Goal: Task Accomplishment & Management: Use online tool/utility

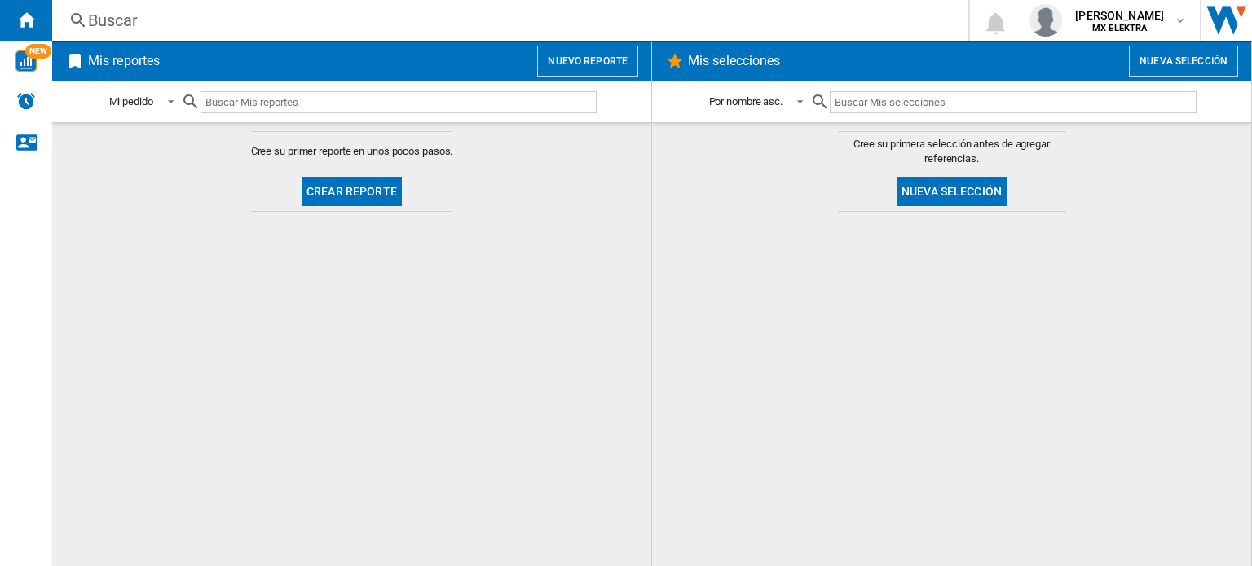
click at [156, 26] on div "Buscar" at bounding box center [507, 20] width 838 height 23
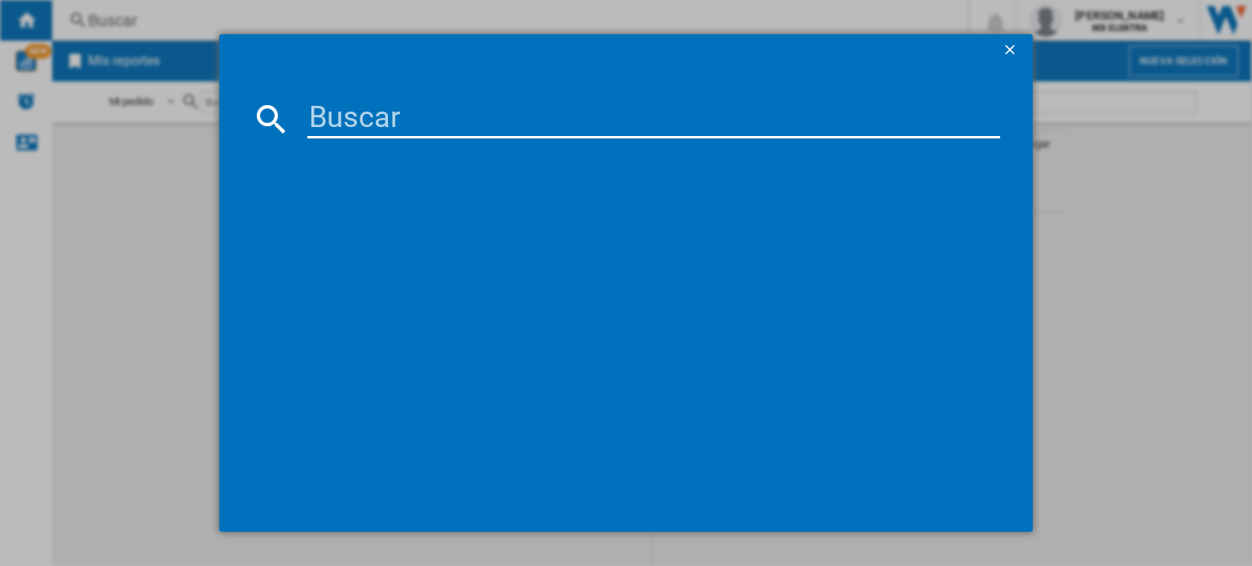
click at [366, 128] on input at bounding box center [653, 118] width 693 height 39
click at [473, 128] on input at bounding box center [653, 118] width 693 height 39
paste input "APPLE IPHONE 14 BLACK 128GB"
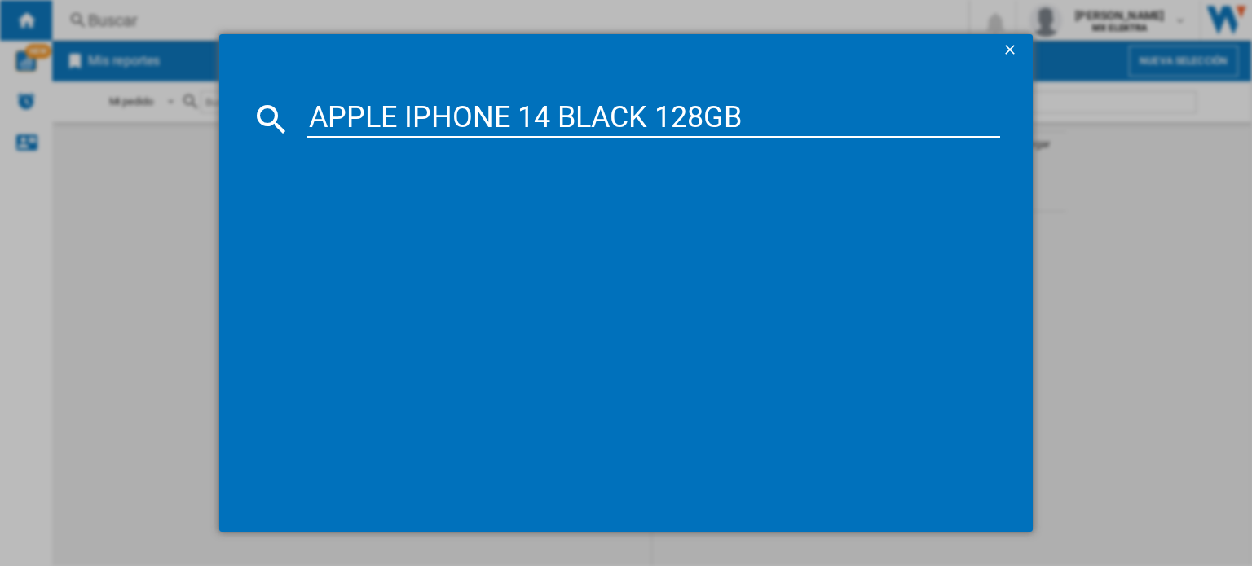
type input "APPLE IPHONE 14 BLACK 128GB"
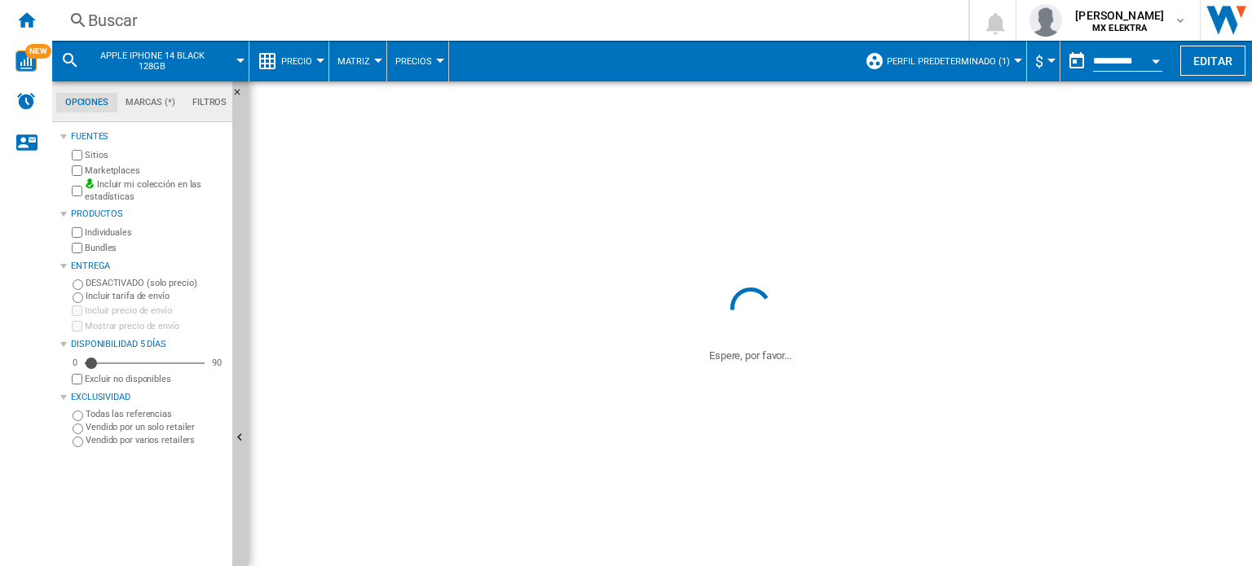
click at [950, 68] on button "Perfil predeterminado (1)" at bounding box center [952, 61] width 131 height 41
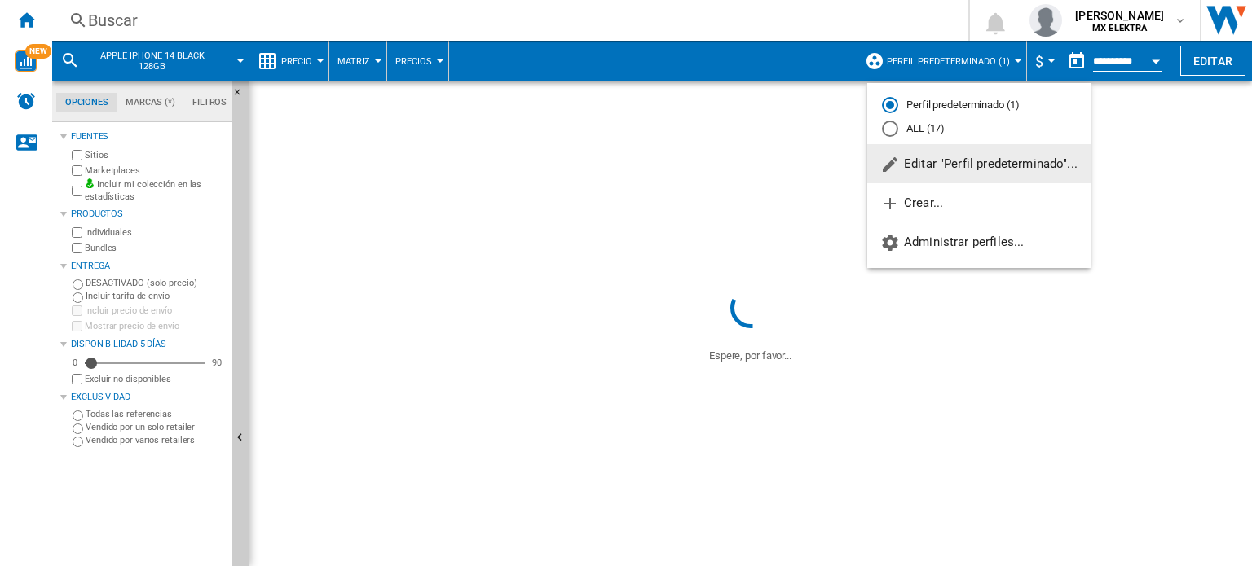
click at [932, 167] on span "Editar "Perfil predeterminado"..." at bounding box center [978, 163] width 197 height 15
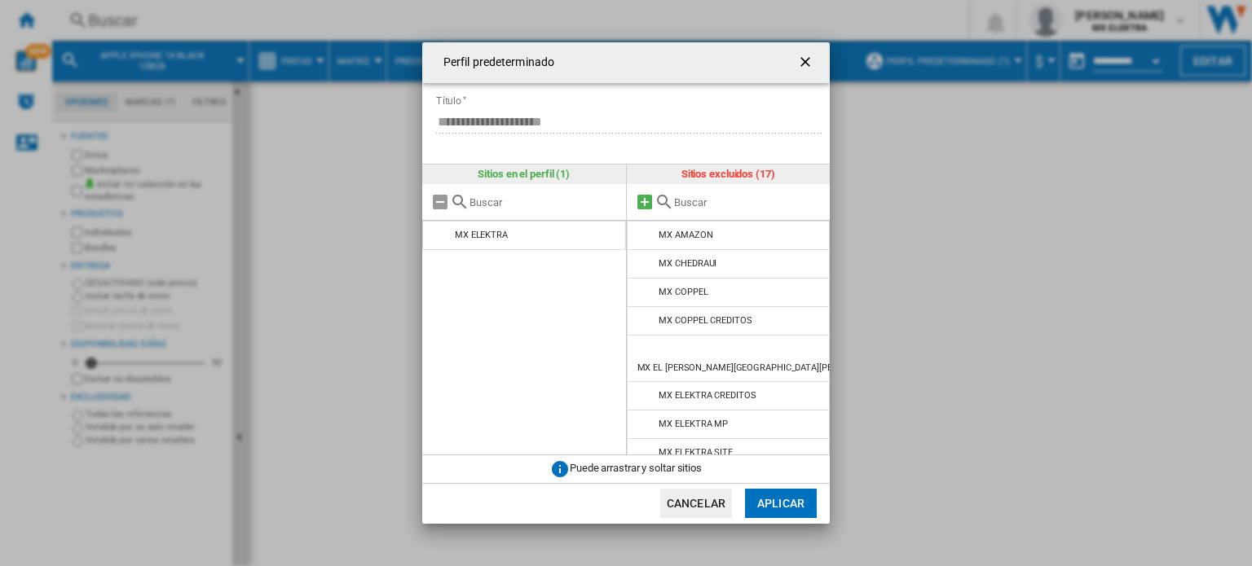
click at [650, 205] on md-icon at bounding box center [645, 202] width 20 height 20
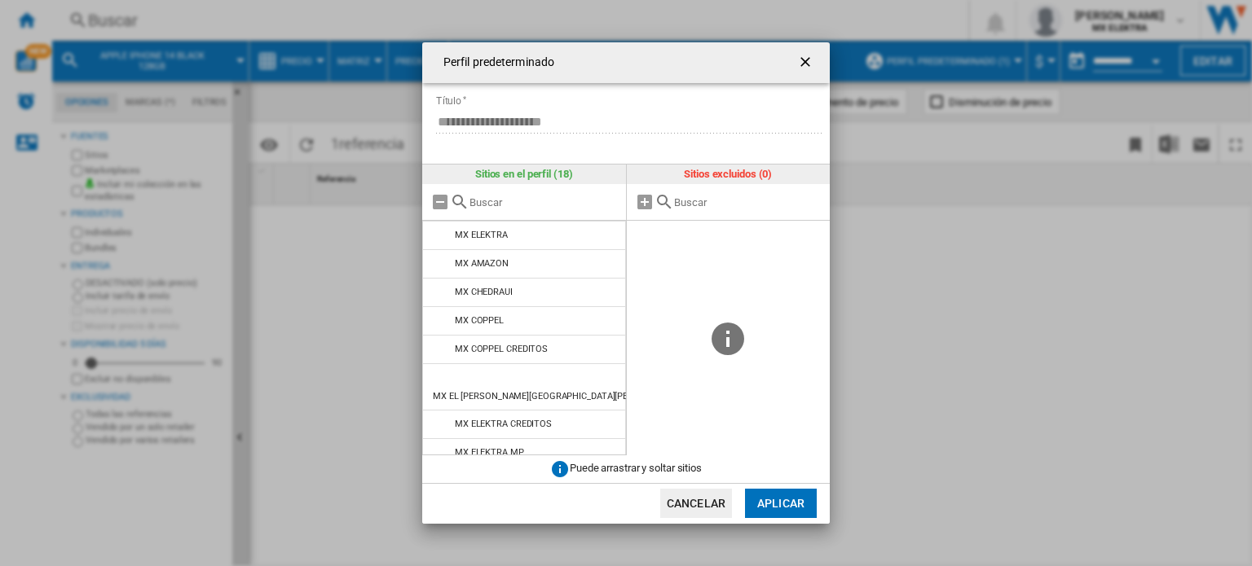
click at [764, 496] on button "Aplicar" at bounding box center [781, 503] width 72 height 29
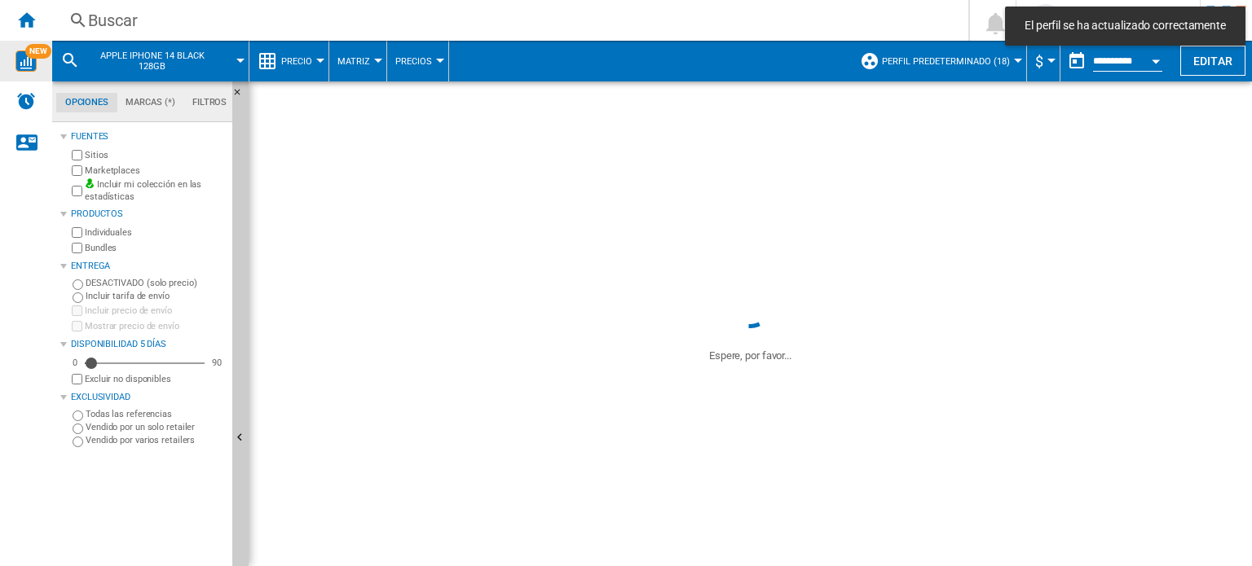
click at [37, 65] on div "NEW" at bounding box center [26, 61] width 52 height 21
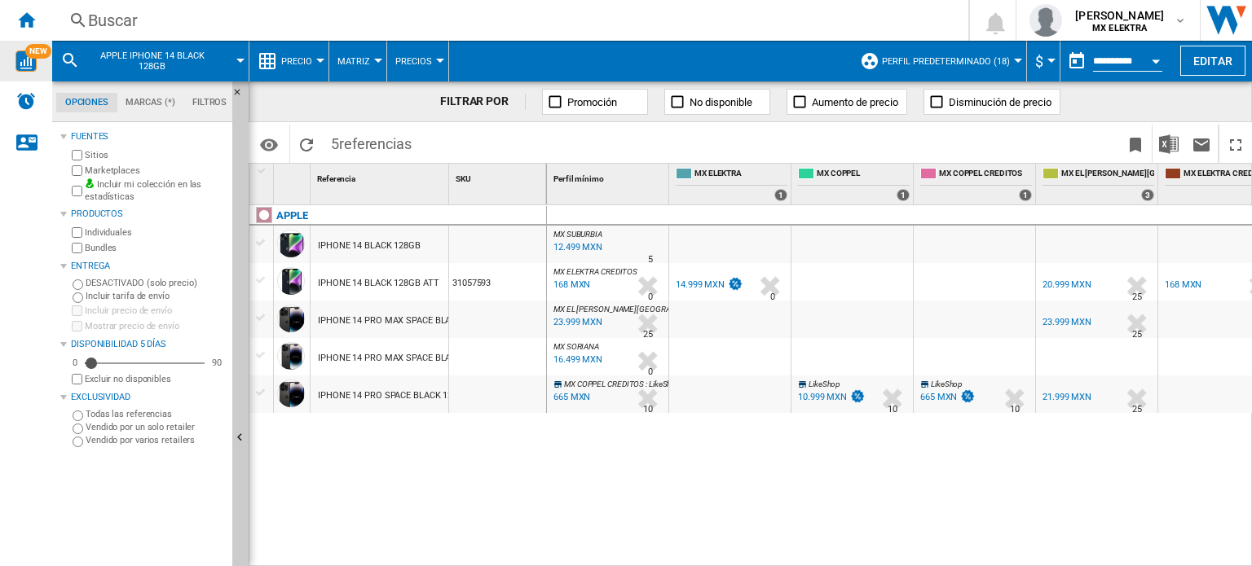
click at [420, 286] on div "IPHONE 14 BLACK 128GB ATT" at bounding box center [378, 283] width 121 height 37
click at [421, 283] on div "IPHONE 14 BLACK 128GB ATT" at bounding box center [378, 283] width 121 height 37
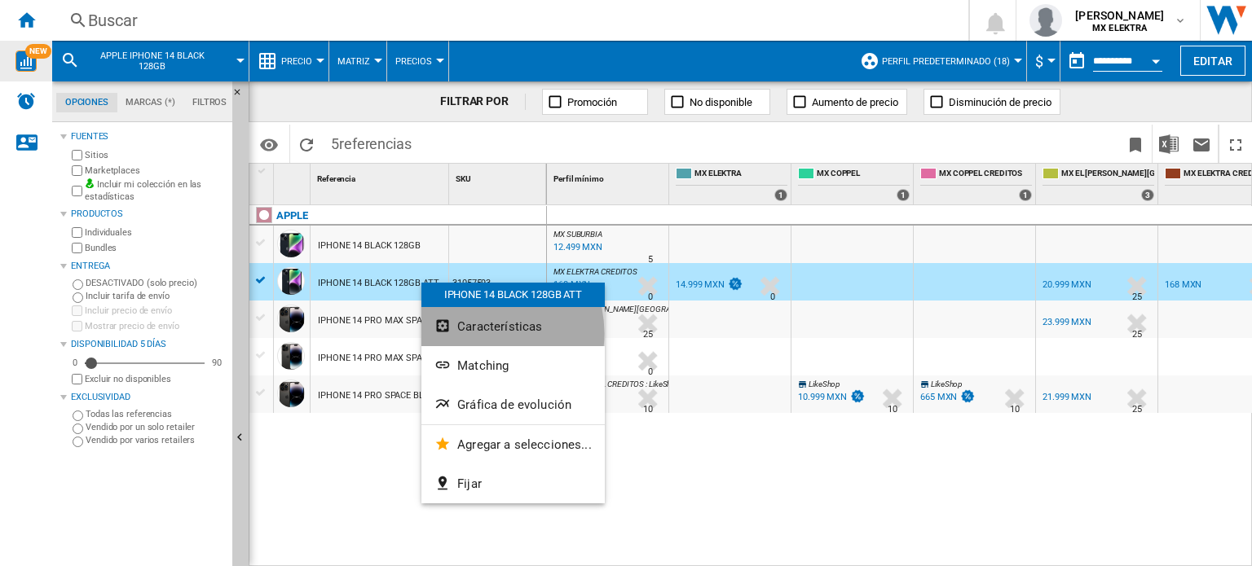
click at [482, 333] on span "Características" at bounding box center [499, 326] width 85 height 15
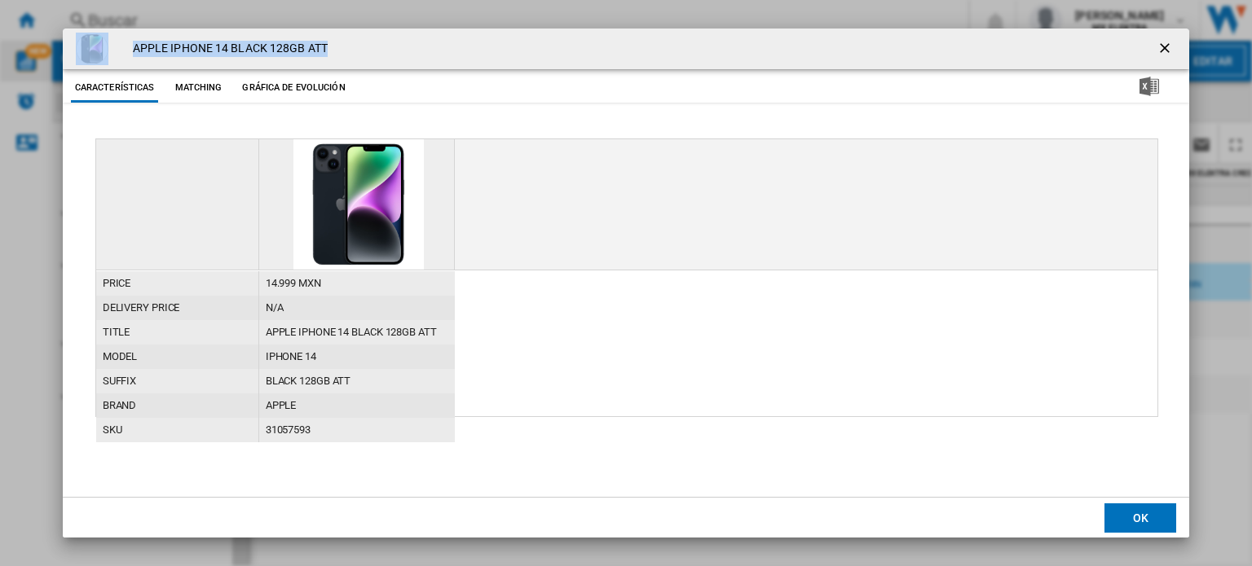
drag, startPoint x: 333, startPoint y: 42, endPoint x: 64, endPoint y: 43, distance: 268.9
click at [64, 43] on div "APPLE IPHONE 14 BLACK 128GB ATT" at bounding box center [626, 49] width 1126 height 41
click at [159, 46] on h4 "APPLE IPHONE 14 BLACK 128GB ATT" at bounding box center [226, 49] width 203 height 16
drag, startPoint x: 130, startPoint y: 51, endPoint x: 322, endPoint y: 49, distance: 191.5
click at [322, 49] on div "APPLE IPHONE 14 BLACK 128GB ATT" at bounding box center [626, 49] width 1126 height 41
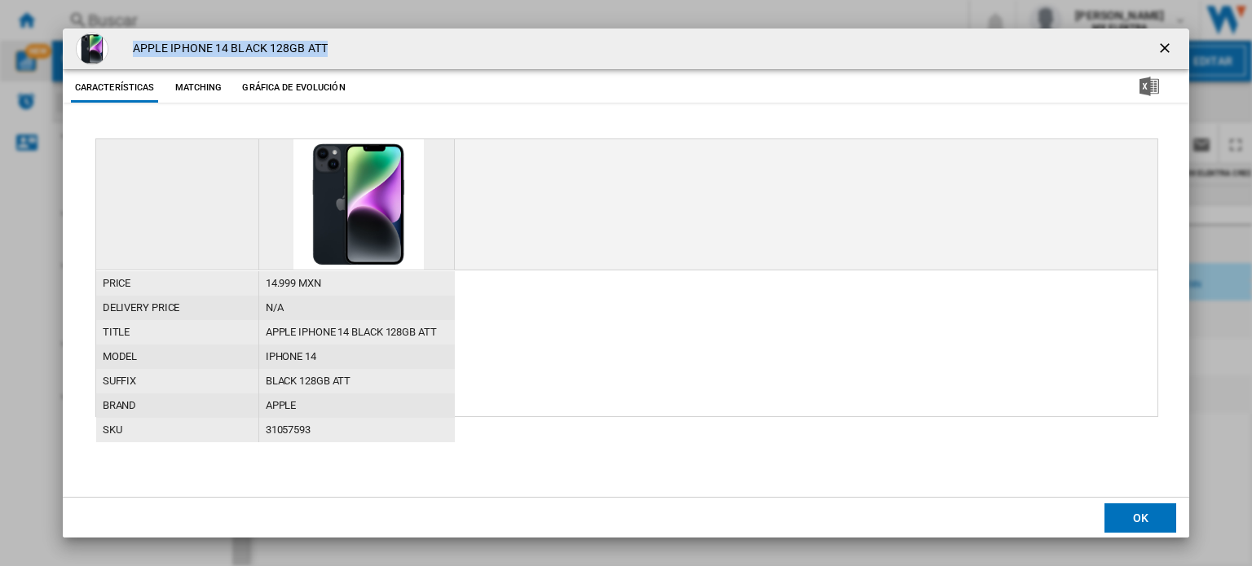
copy h4 "APPLE IPHONE 14 BLACK 128GB ATT"
click at [1161, 46] on ng-md-icon "getI18NText('BUTTONS.CLOSE_DIALOG')" at bounding box center [1166, 50] width 20 height 20
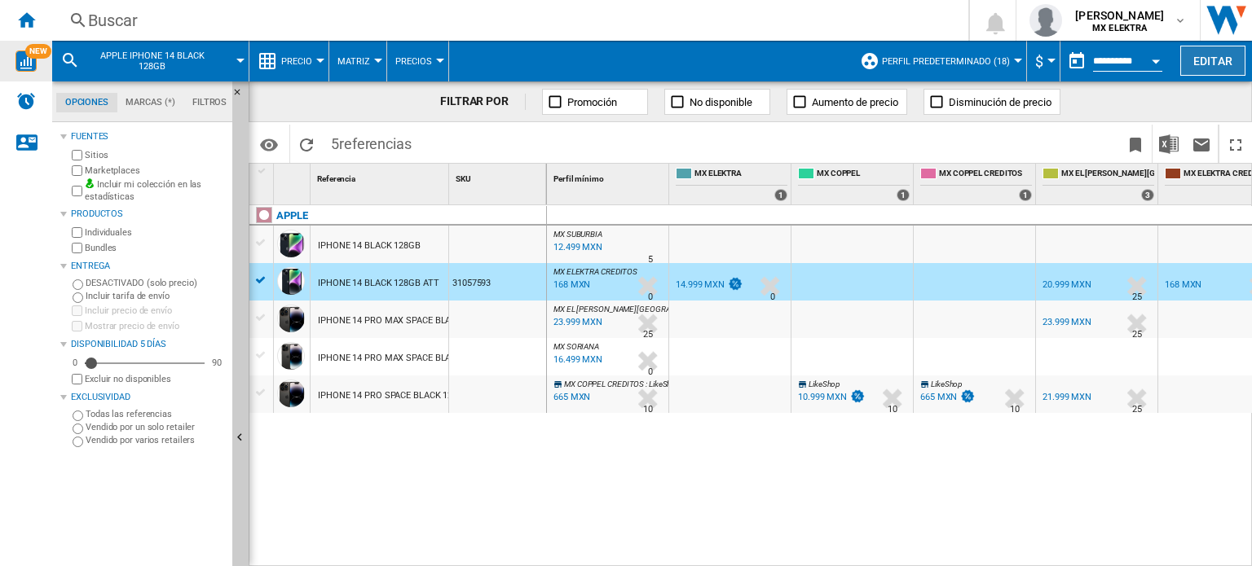
click at [1196, 58] on button "Editar" at bounding box center [1212, 61] width 65 height 30
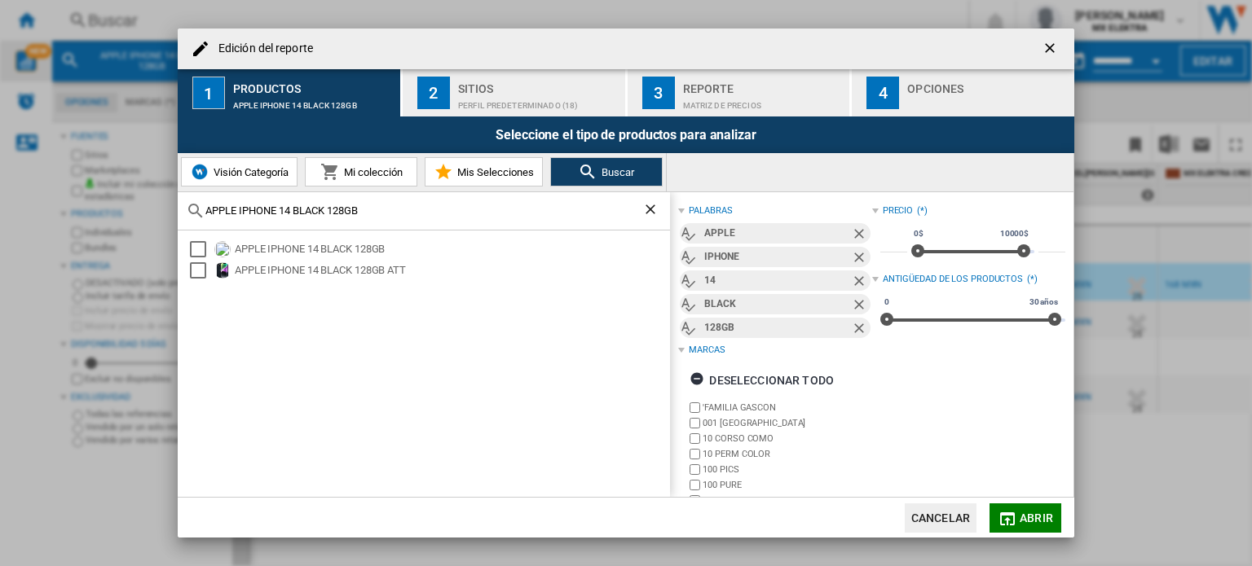
click at [773, 87] on div "Reporte" at bounding box center [763, 84] width 161 height 17
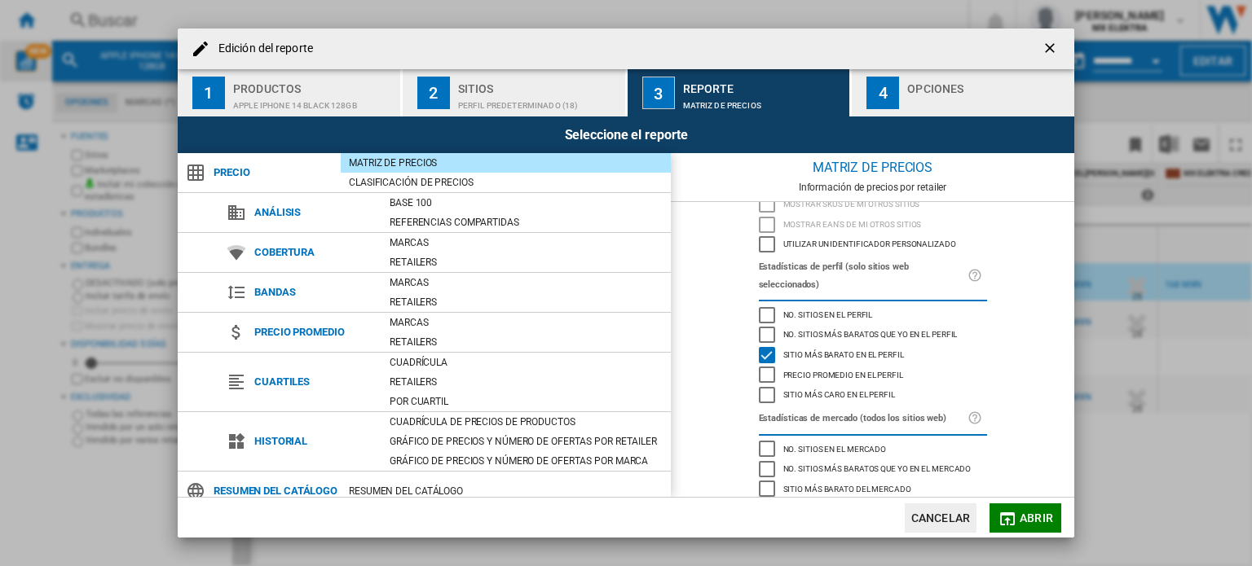
click at [763, 347] on div "Sitio más barato en el perfil" at bounding box center [767, 355] width 16 height 16
click at [763, 307] on div "No. sitios en el perfil" at bounding box center [767, 315] width 16 height 16
click at [1028, 518] on span "Abrir" at bounding box center [1036, 518] width 33 height 13
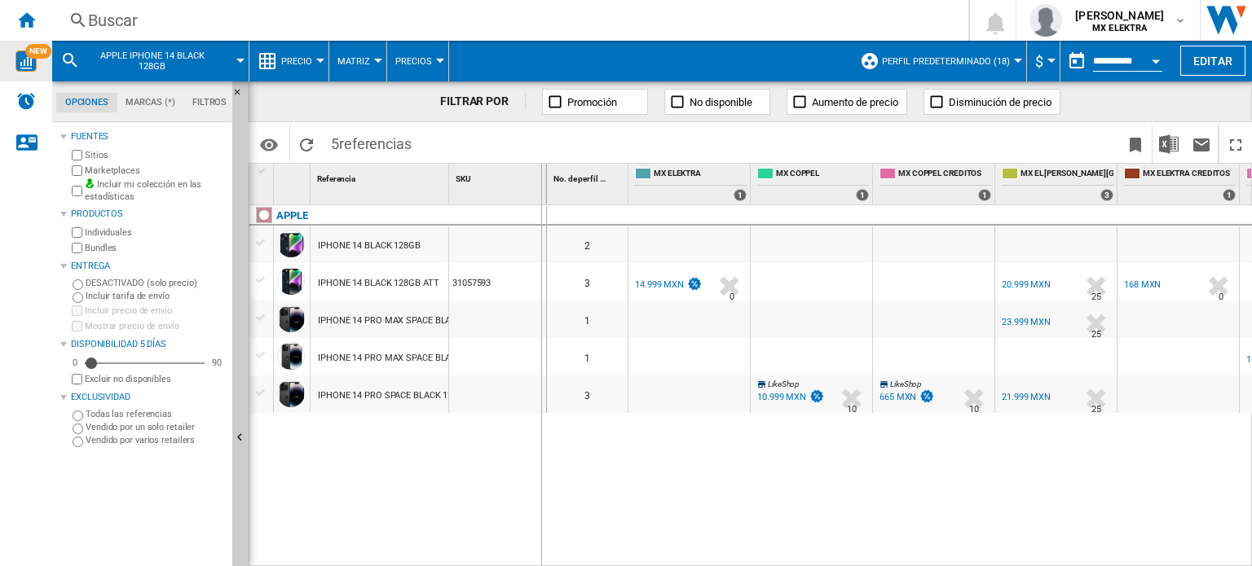
drag, startPoint x: 450, startPoint y: 185, endPoint x: 540, endPoint y: 185, distance: 90.5
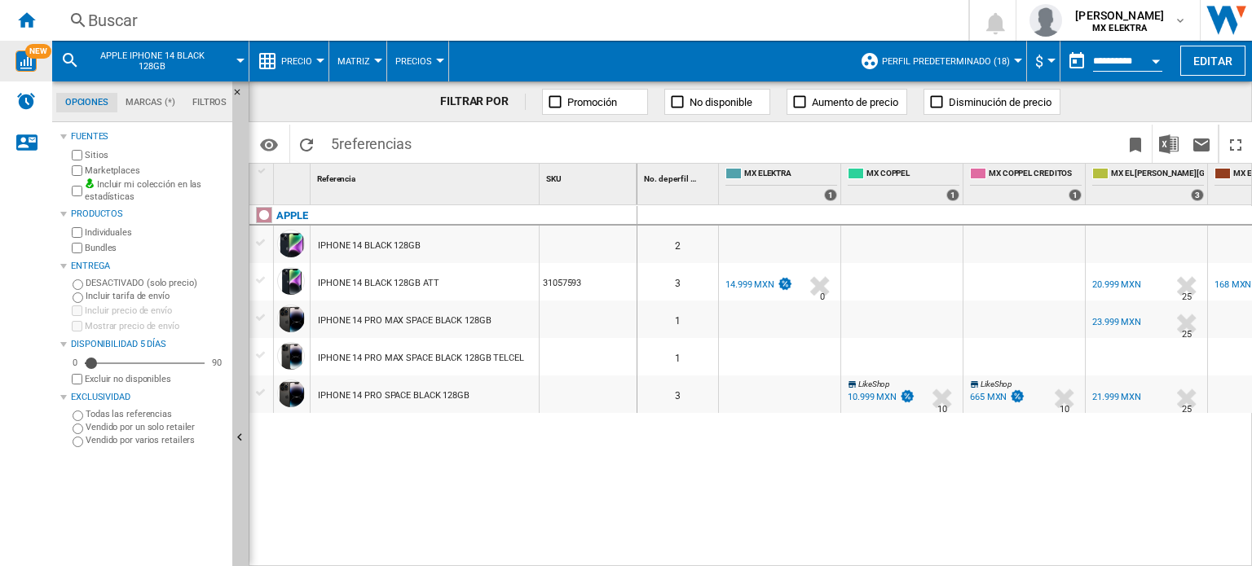
click at [196, 55] on span "APPLE IPHONE 14 BLACK 128GB" at bounding box center [151, 61] width 131 height 21
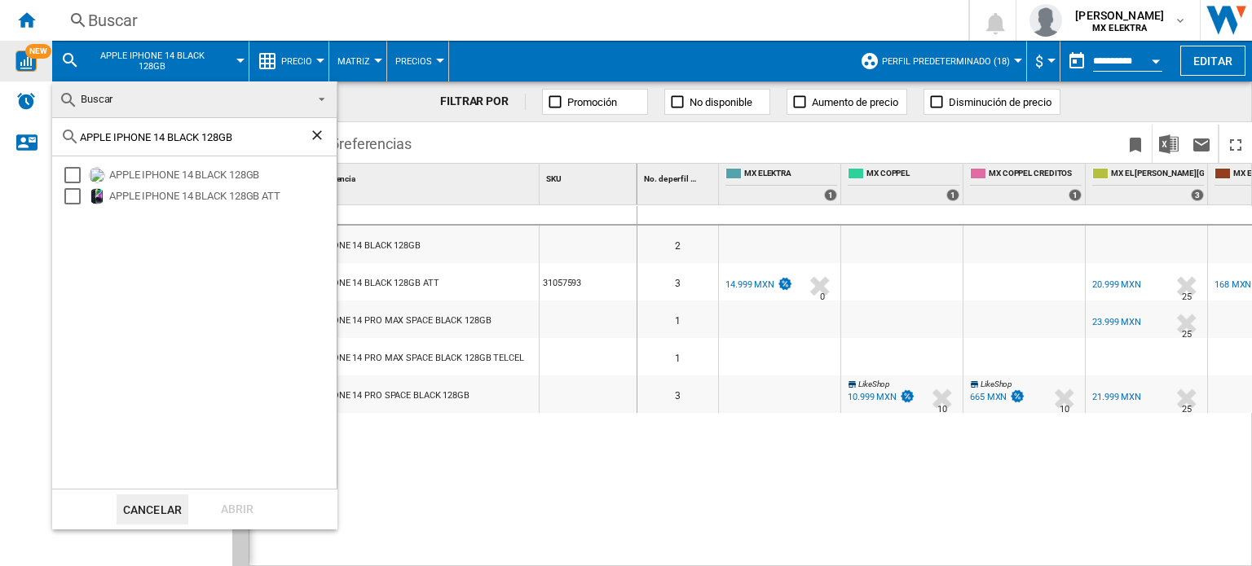
click at [319, 137] on ng-md-icon "Borrar búsqueda" at bounding box center [319, 137] width 20 height 20
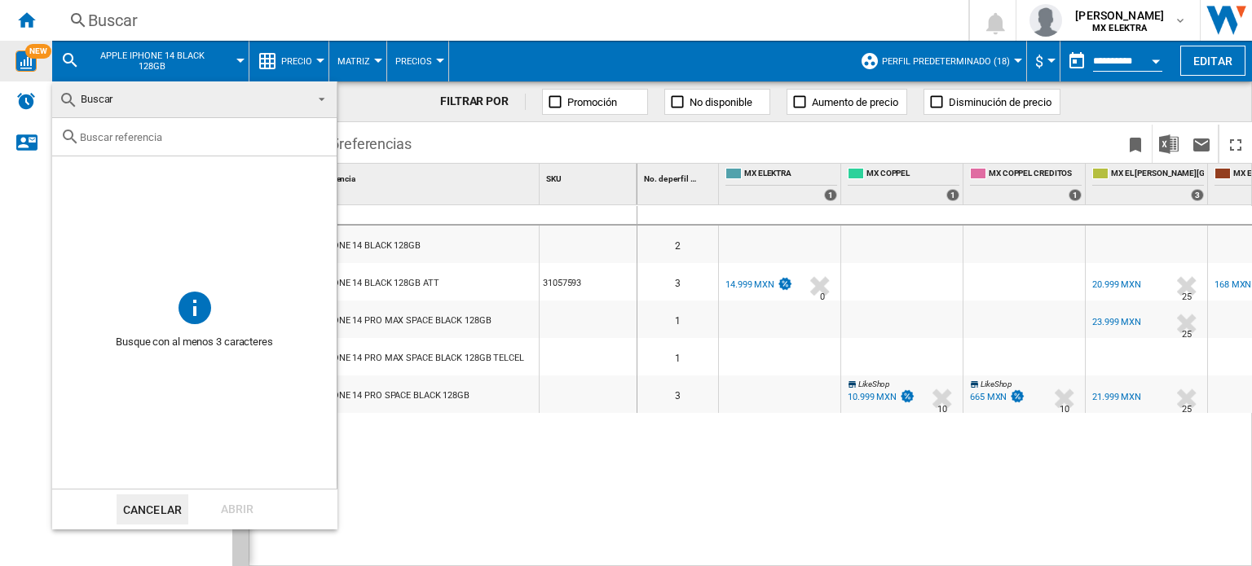
click at [29, 22] on md-backdrop at bounding box center [626, 283] width 1252 height 566
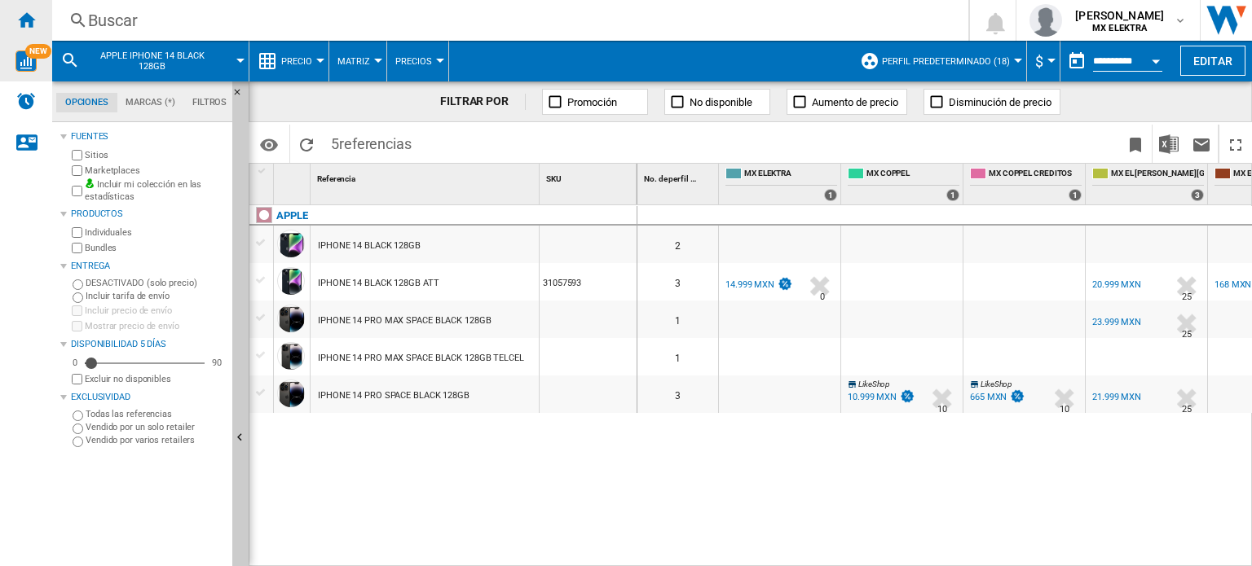
click at [26, 22] on ng-md-icon "Inicio" at bounding box center [26, 20] width 20 height 20
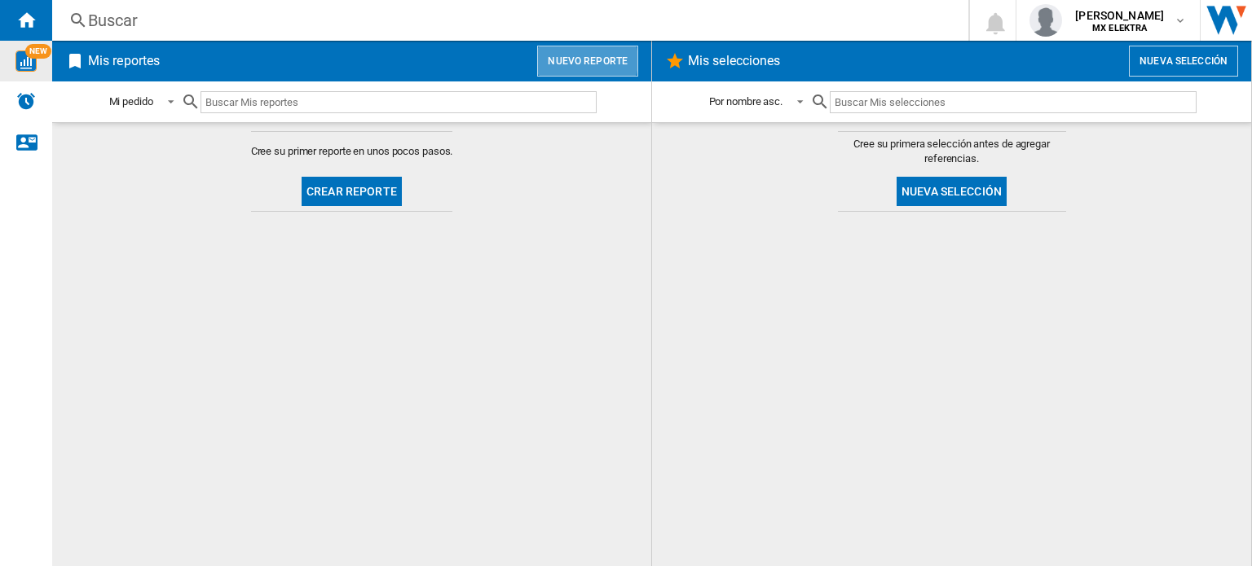
click at [588, 59] on button "Nuevo reporte" at bounding box center [587, 61] width 101 height 31
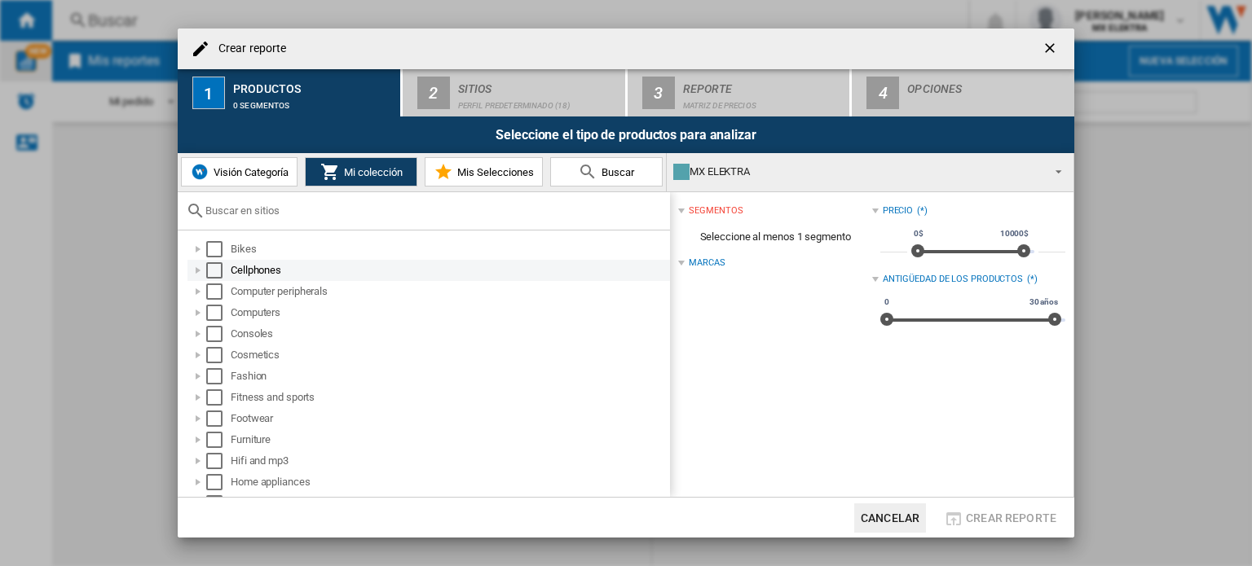
click at [218, 270] on div "Select" at bounding box center [214, 270] width 16 height 16
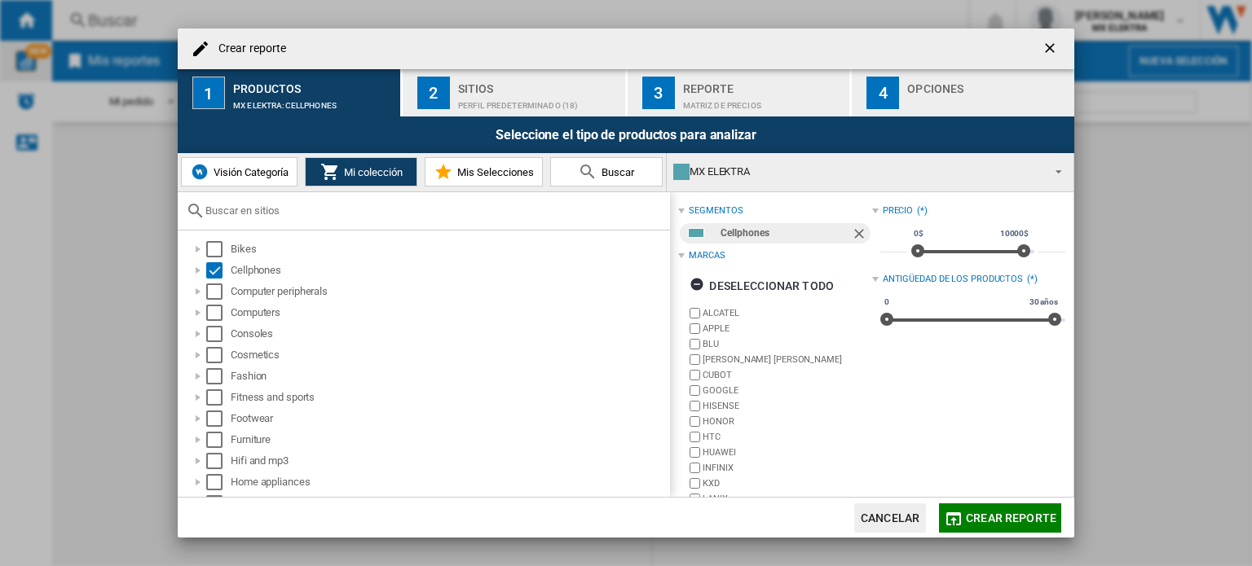
click at [1012, 518] on span "Crear reporte" at bounding box center [1011, 518] width 90 height 13
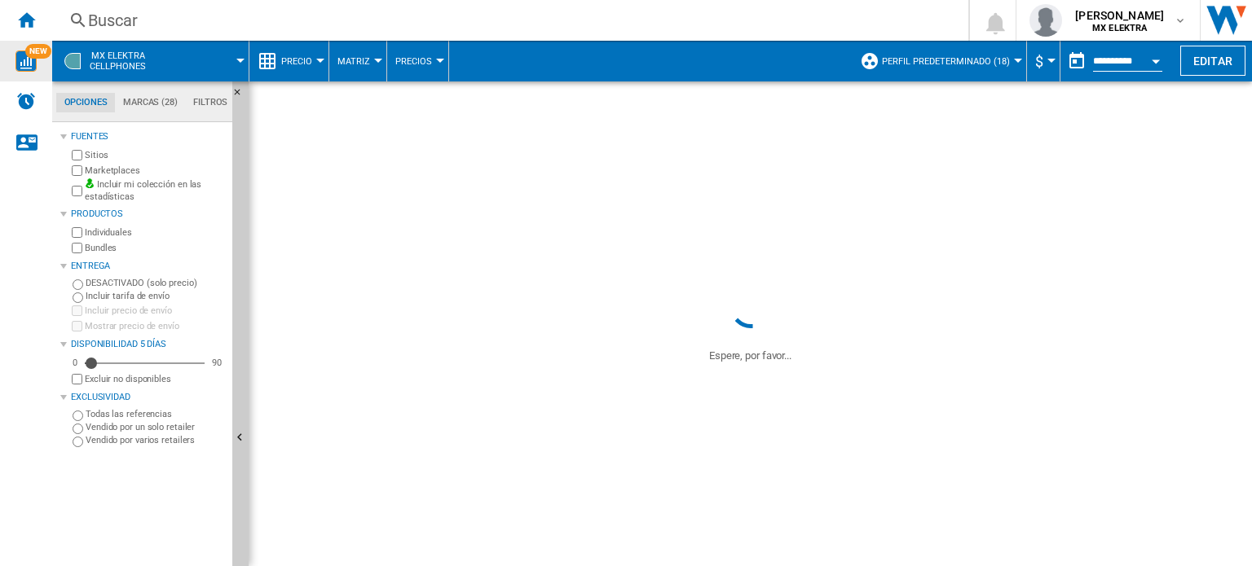
click at [363, 52] on button "Matriz" at bounding box center [357, 61] width 41 height 41
click at [298, 58] on md-backdrop at bounding box center [626, 283] width 1252 height 566
click at [298, 58] on span "Precio" at bounding box center [296, 61] width 31 height 11
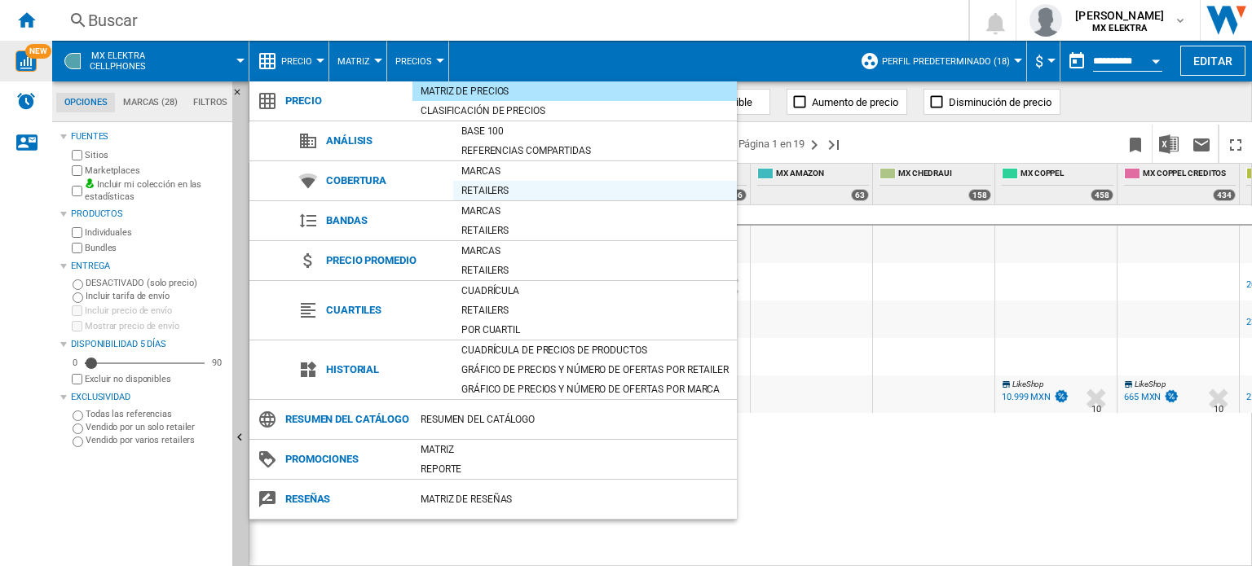
click at [477, 198] on div "Retailers" at bounding box center [595, 191] width 284 height 16
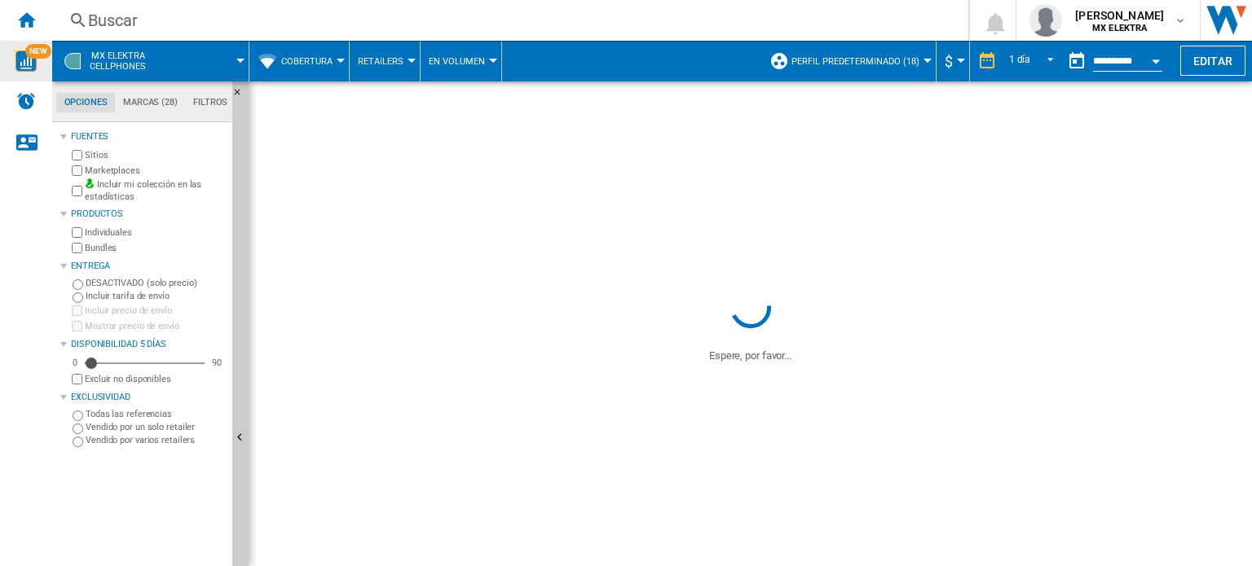
click at [300, 58] on span "Cobertura" at bounding box center [306, 61] width 51 height 11
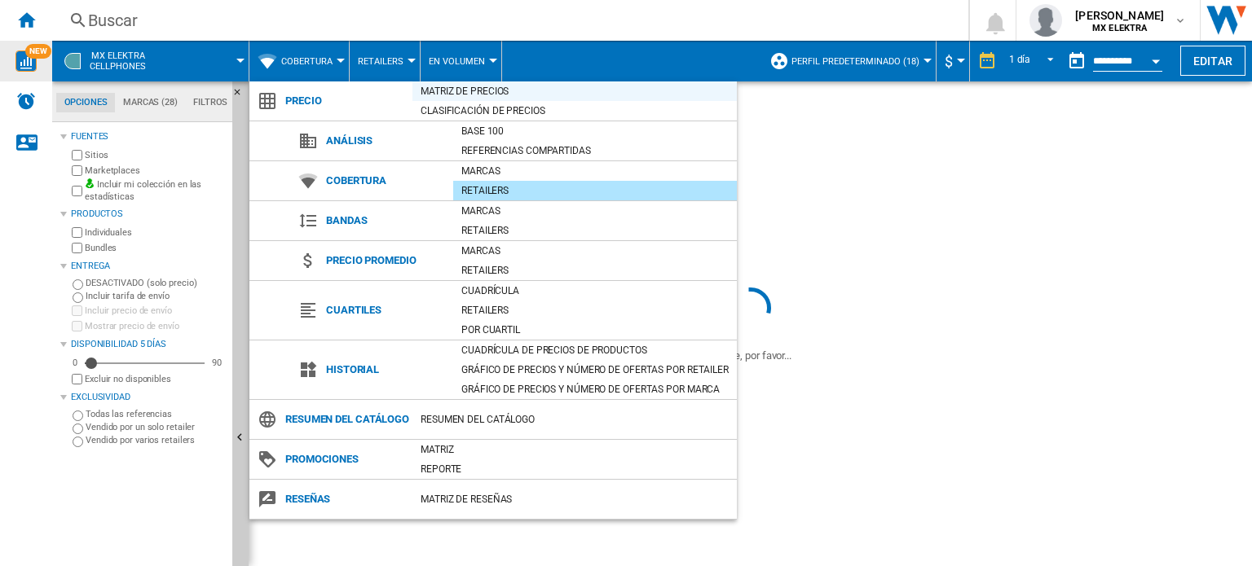
click at [447, 90] on div "Matriz de precios" at bounding box center [574, 91] width 324 height 16
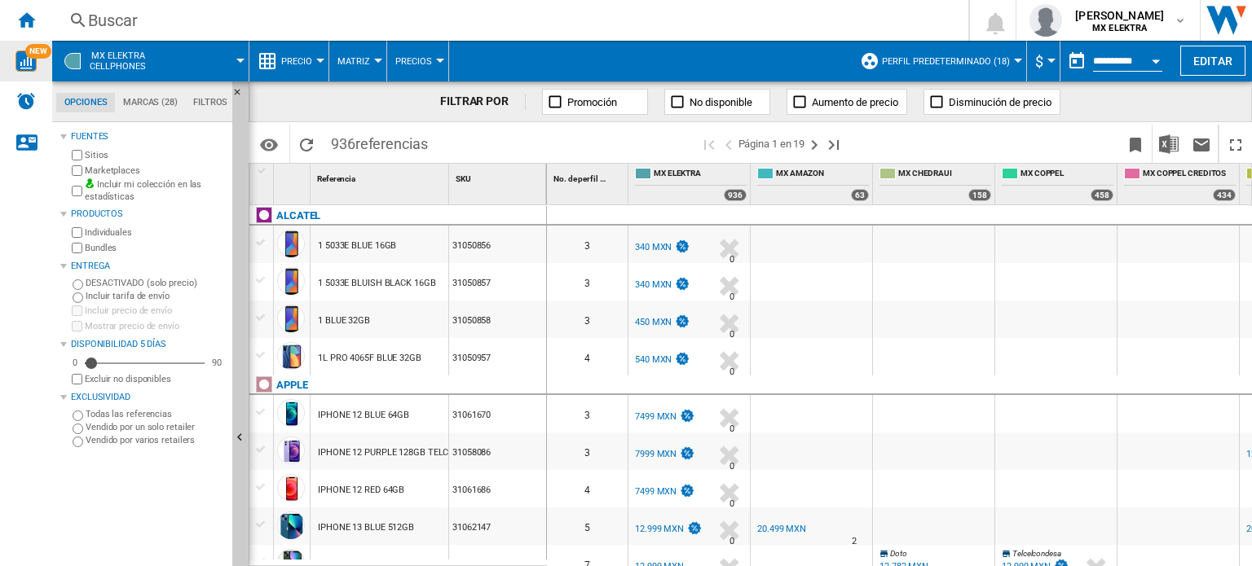
scroll to position [163, 0]
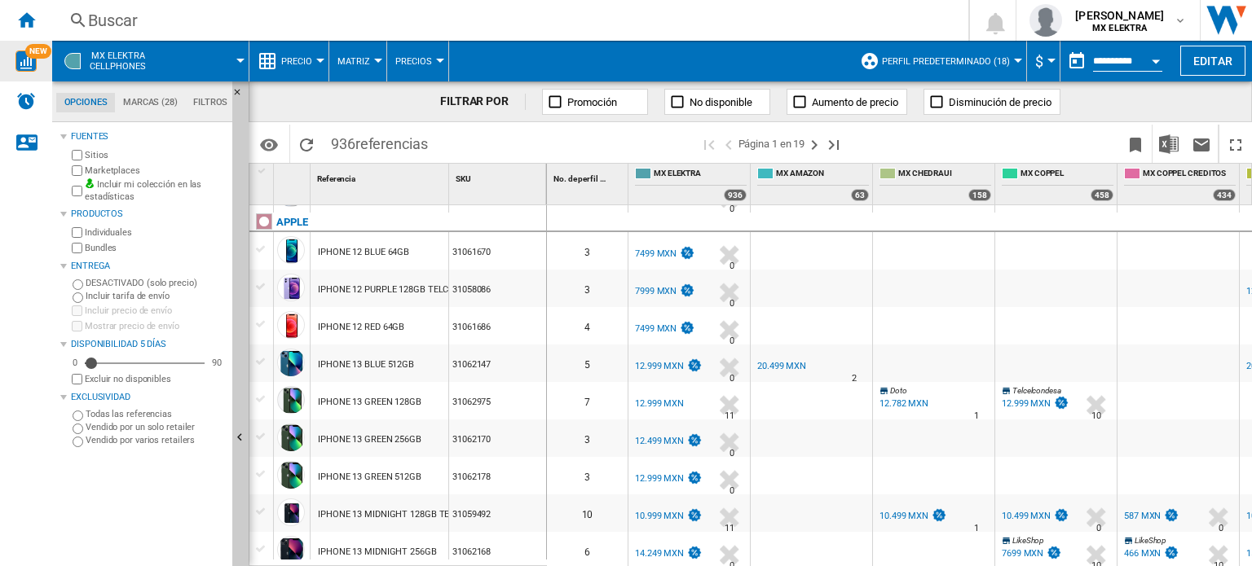
click at [590, 519] on div "10" at bounding box center [587, 513] width 81 height 37
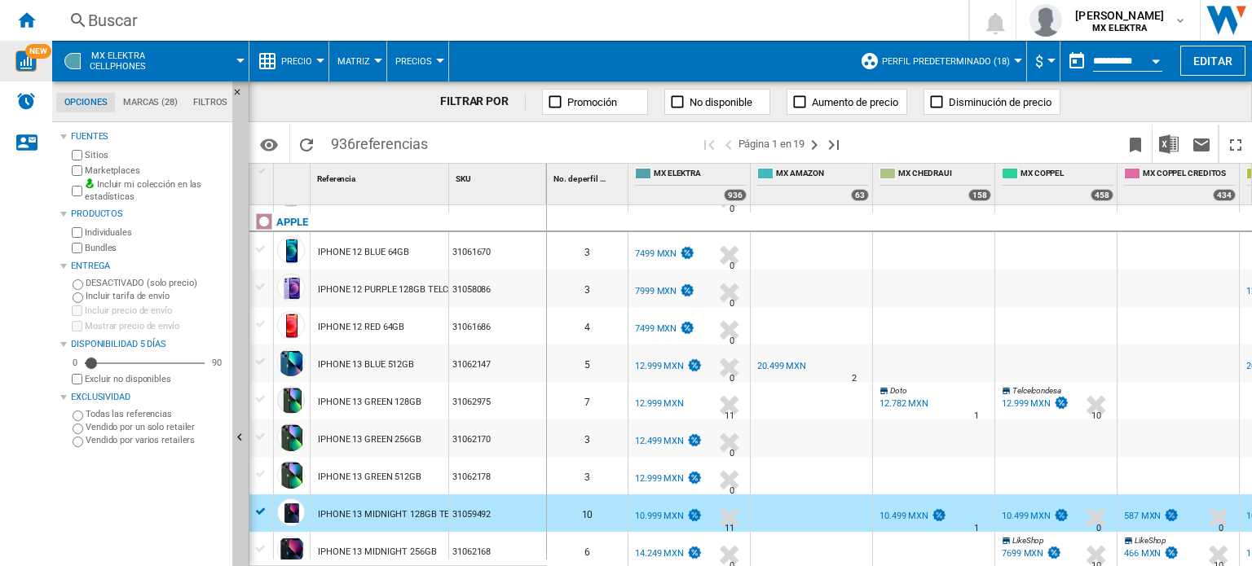
scroll to position [244, 0]
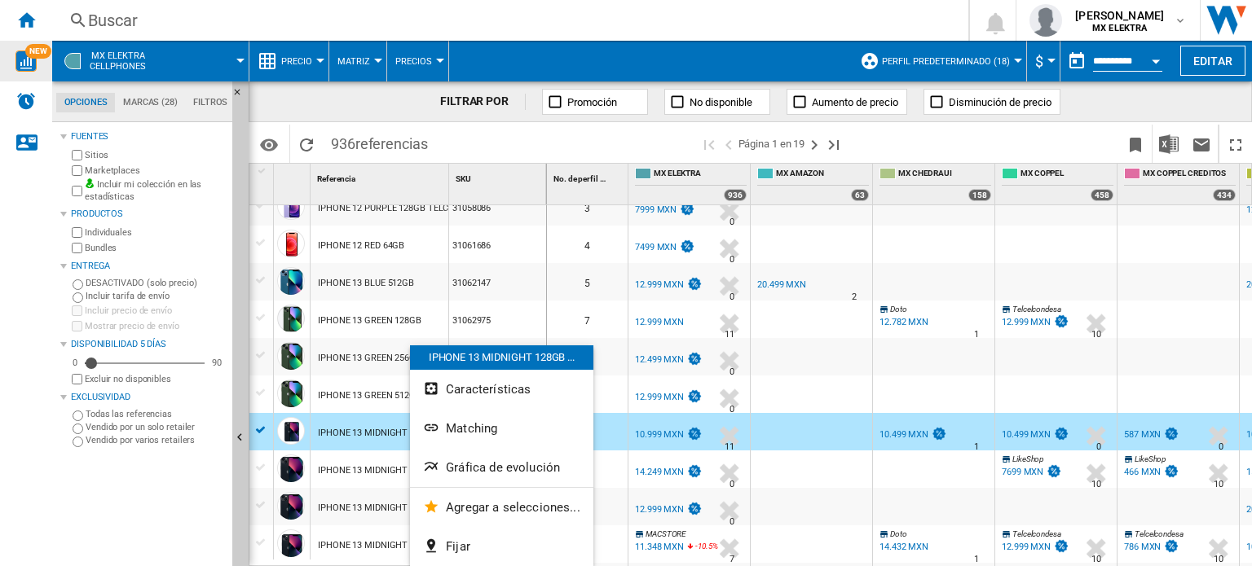
drag, startPoint x: 410, startPoint y: 437, endPoint x: 377, endPoint y: 423, distance: 35.4
click at [372, 426] on div at bounding box center [626, 283] width 1252 height 566
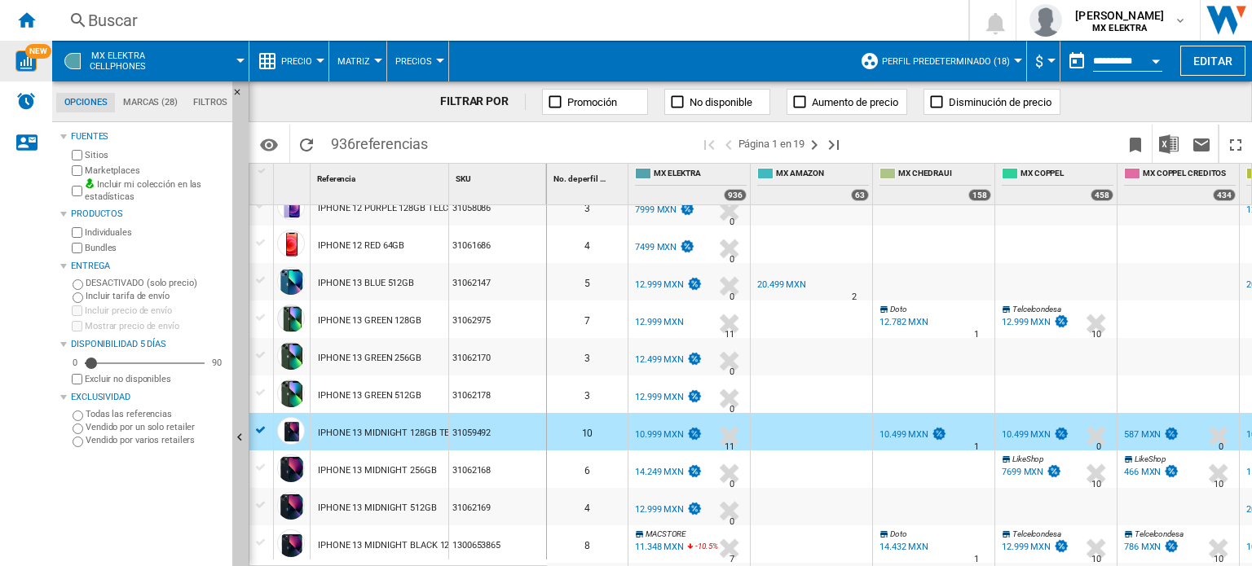
click at [364, 430] on div "IPHONE 13 MIDNIGHT 128GB TELCEL" at bounding box center [394, 433] width 152 height 37
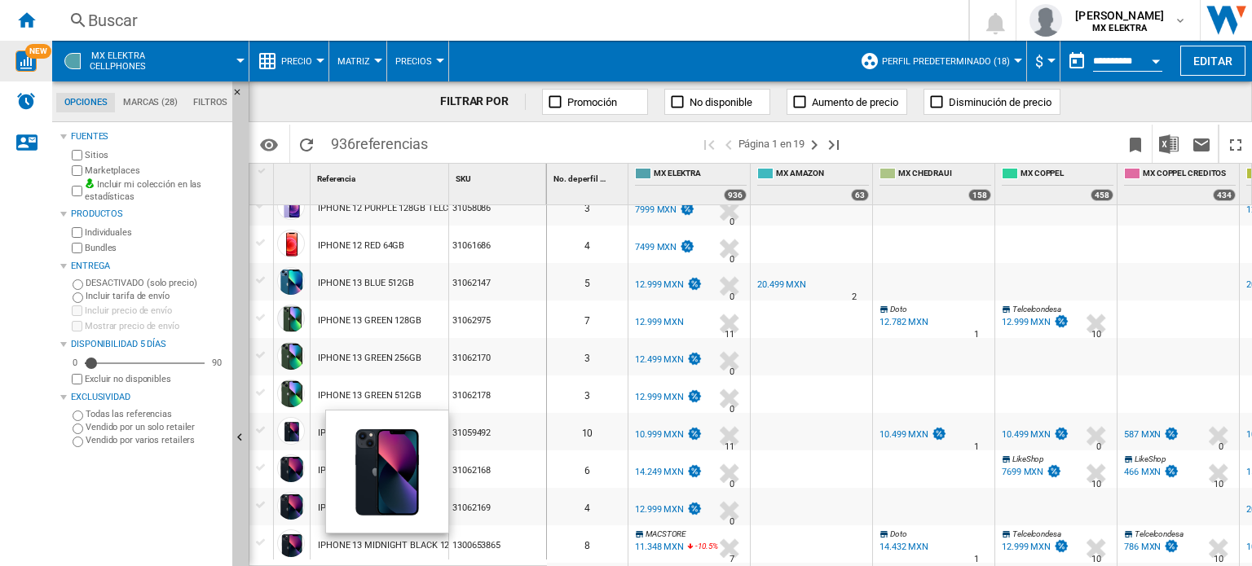
click at [274, 430] on div at bounding box center [292, 434] width 36 height 37
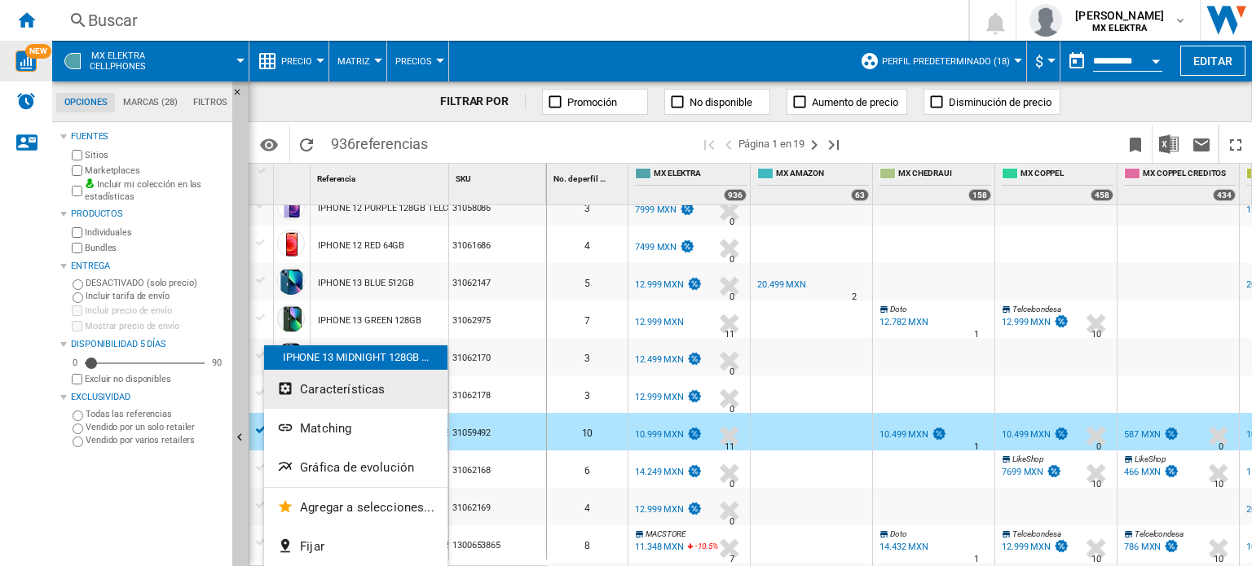
click at [363, 390] on span "Características" at bounding box center [342, 389] width 85 height 15
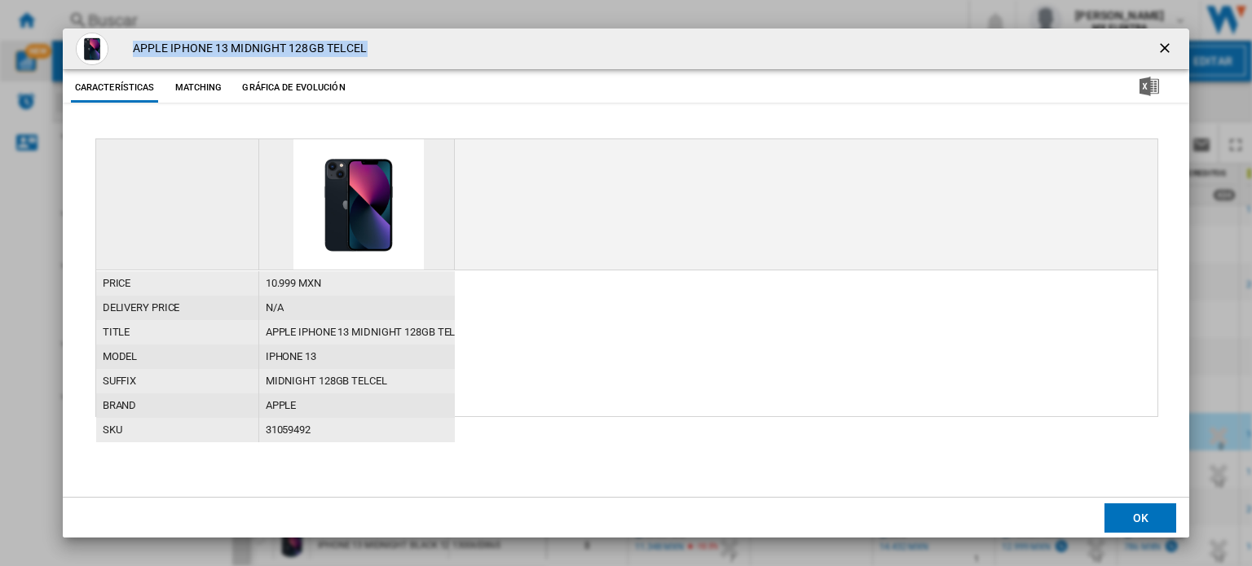
drag, startPoint x: 367, startPoint y: 42, endPoint x: 127, endPoint y: 52, distance: 239.8
click at [127, 52] on div "APPLE IPHONE 13 MIDNIGHT 128GB TELCEL" at bounding box center [626, 49] width 1126 height 41
copy h4 "APPLE IPHONE 13 MIDNIGHT 128GB TELCEL"
click at [1174, 55] on ng-md-icon "getI18NText('BUTTONS.CLOSE_DIALOG')" at bounding box center [1166, 50] width 20 height 20
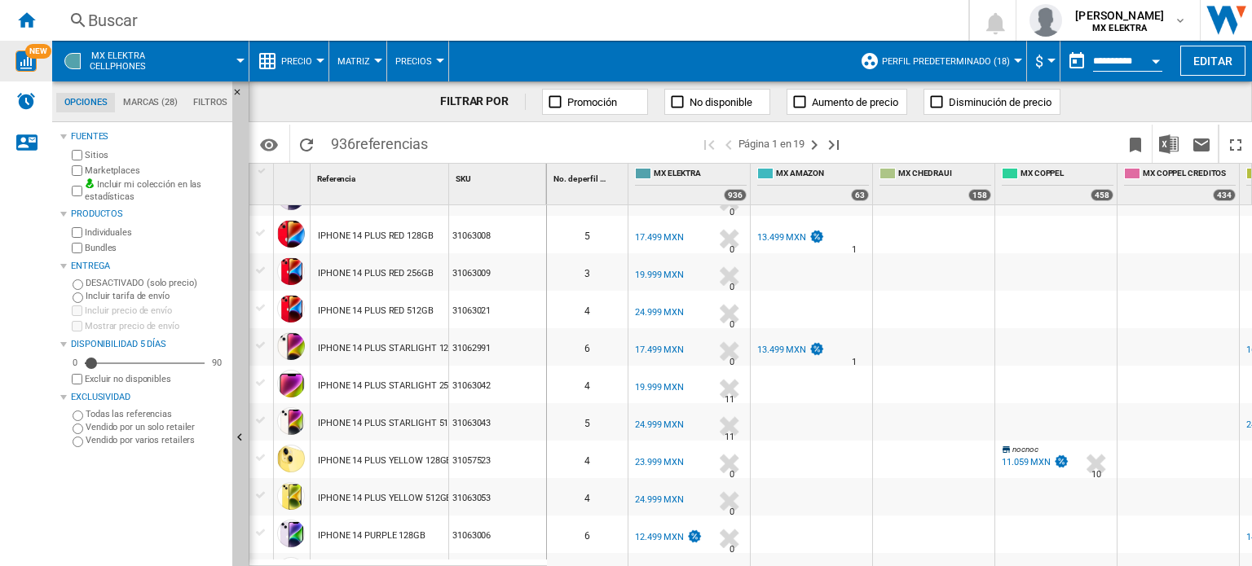
scroll to position [1385, 0]
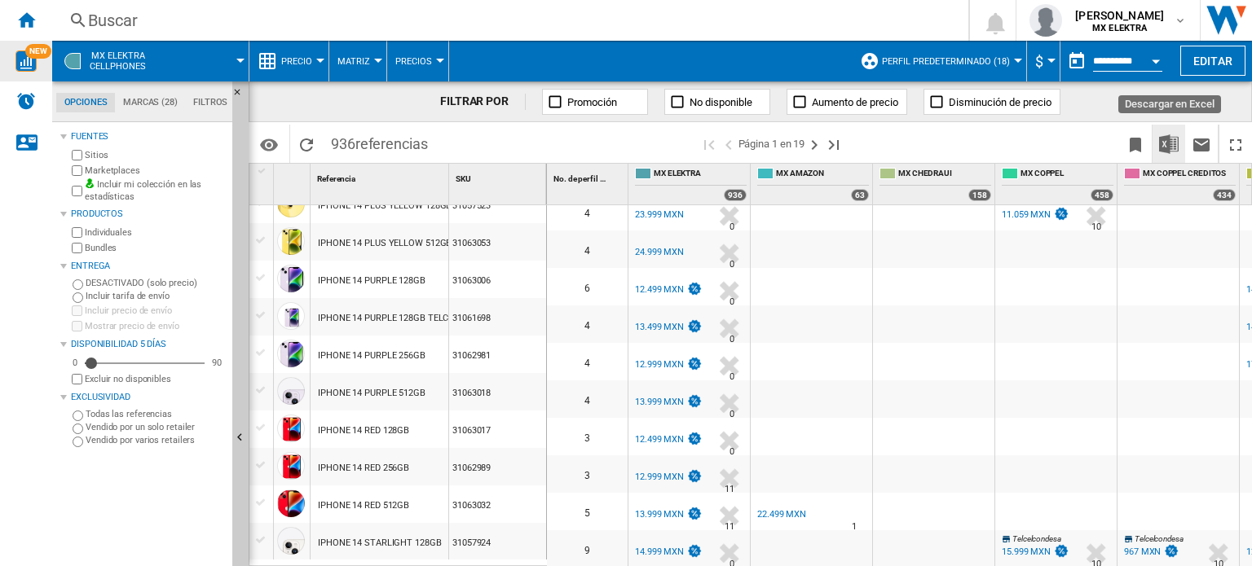
click at [1178, 142] on img "Descargar en Excel" at bounding box center [1169, 144] width 20 height 20
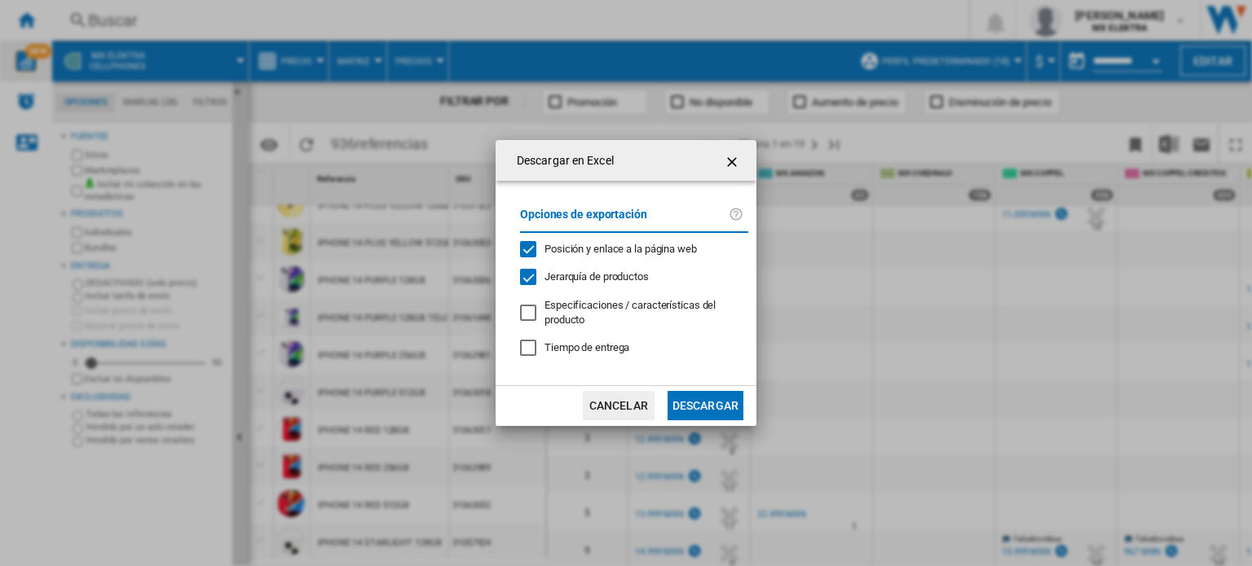
click at [645, 281] on span "Jerarquía de productos" at bounding box center [596, 277] width 104 height 12
click at [705, 397] on button "Descargar" at bounding box center [705, 405] width 76 height 29
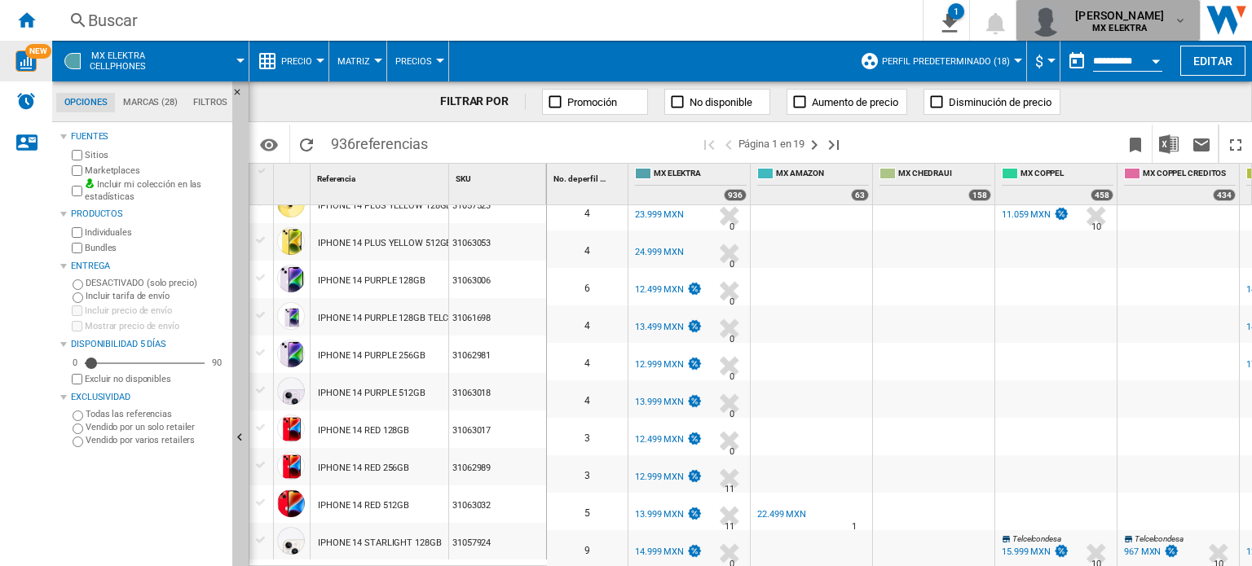
click at [1124, 12] on span "[PERSON_NAME]" at bounding box center [1119, 15] width 89 height 16
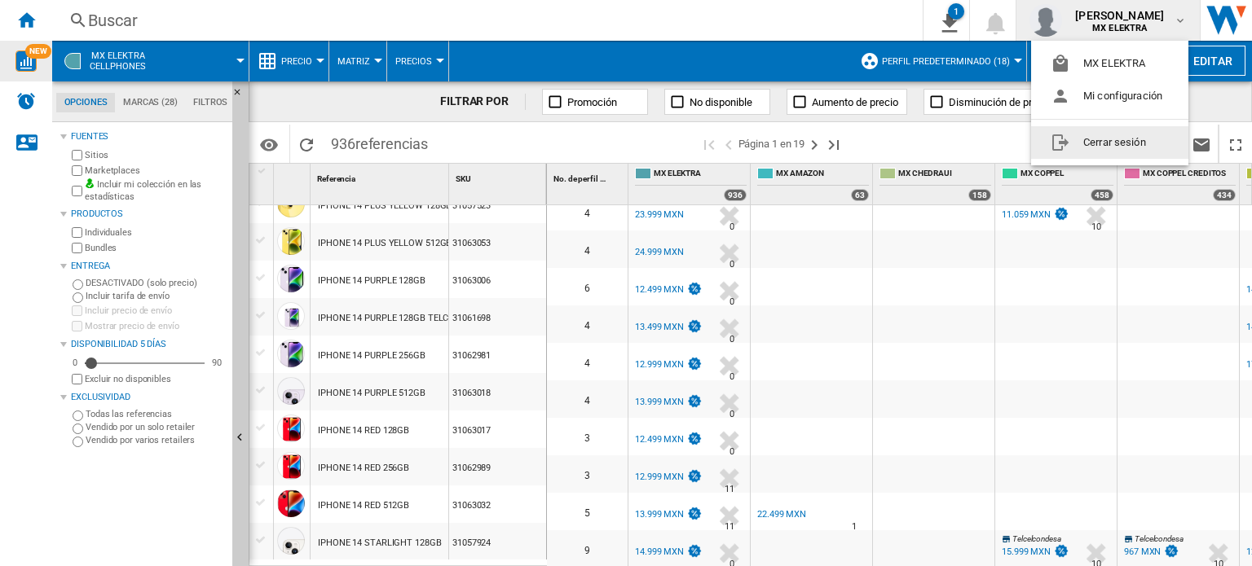
click at [1100, 148] on button "Cerrar sesión" at bounding box center [1109, 142] width 157 height 33
